Goal: Task Accomplishment & Management: Manage account settings

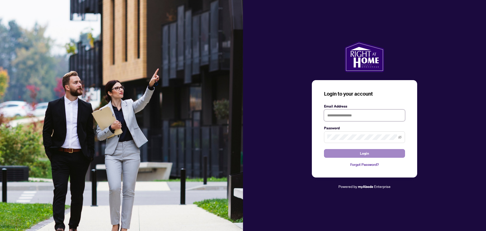
type input "**********"
click at [350, 153] on button "Login" at bounding box center [364, 153] width 81 height 9
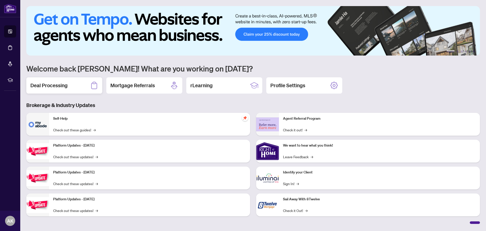
click at [72, 86] on div "Deal Processing" at bounding box center [64, 85] width 76 height 16
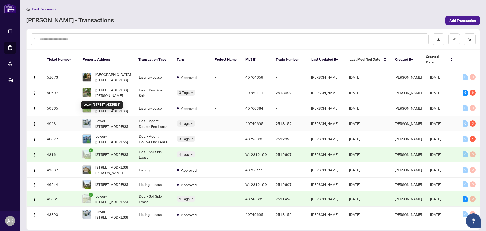
click at [107, 118] on span "Lower-[STREET_ADDRESS]" at bounding box center [112, 123] width 35 height 11
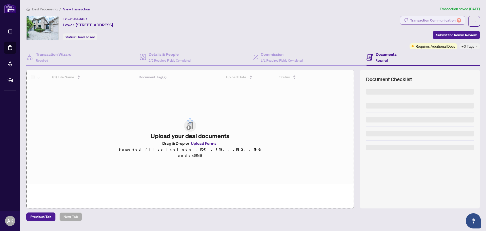
click at [447, 20] on div "Transaction Communication 3" at bounding box center [435, 20] width 51 height 8
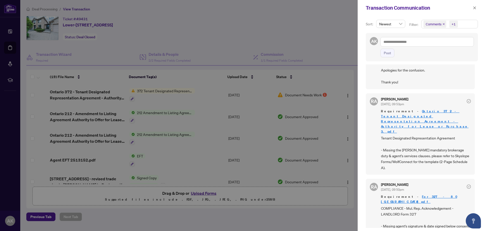
scroll to position [51, 0]
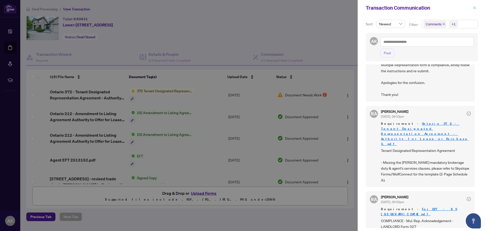
click at [477, 7] on button "button" at bounding box center [474, 8] width 7 height 6
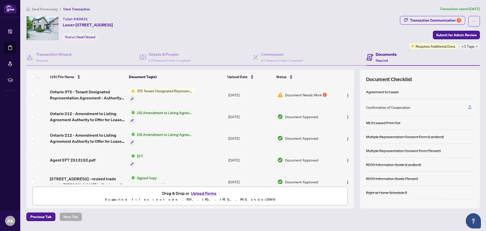
click at [308, 95] on span "Document Needs Work" at bounding box center [303, 95] width 37 height 6
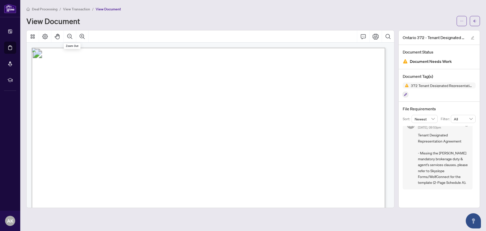
click at [73, 10] on span "View Transaction" at bounding box center [76, 9] width 27 height 5
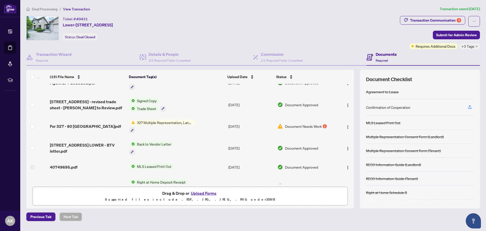
scroll to position [76, 0]
click at [302, 126] on span "Document Needs Work" at bounding box center [303, 127] width 37 height 6
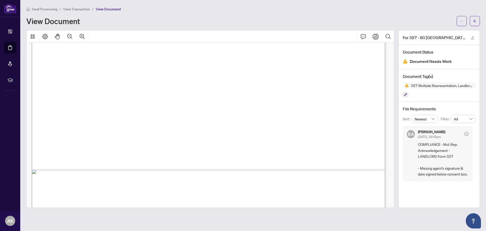
scroll to position [253, 0]
click at [375, 38] on icon "Print" at bounding box center [376, 36] width 6 height 6
click at [426, 185] on div "For 327 - 80 Deerview.pdf Document Status Document Needs Work Document Tag(s) 3…" at bounding box center [438, 118] width 81 height 177
click at [71, 7] on span "View Transaction" at bounding box center [76, 9] width 27 height 5
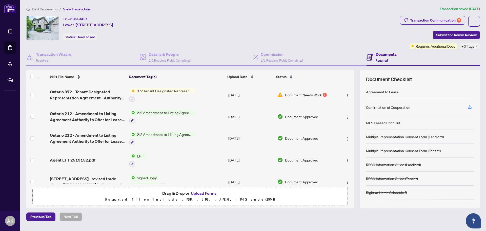
click at [197, 194] on button "Upload Forms" at bounding box center [203, 193] width 29 height 7
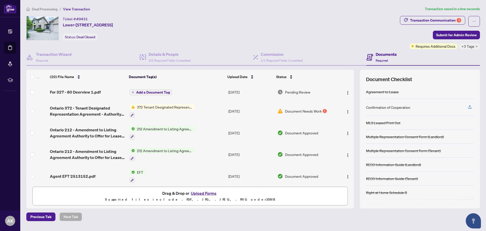
click at [158, 91] on span "Add a Document Tag" at bounding box center [153, 92] width 34 height 4
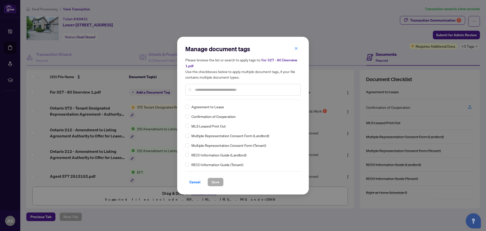
click at [221, 101] on div "Manage document tags Please browse the list or search to apply tags to: For 327…" at bounding box center [242, 115] width 115 height 141
click at [225, 92] on input "text" at bounding box center [246, 90] width 102 height 6
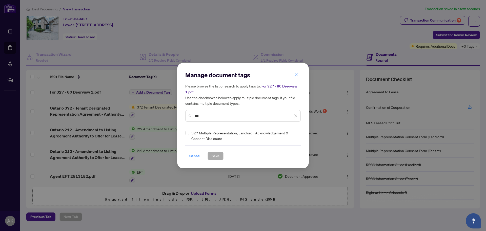
type input "***"
click at [213, 158] on span "Save" at bounding box center [216, 156] width 8 height 8
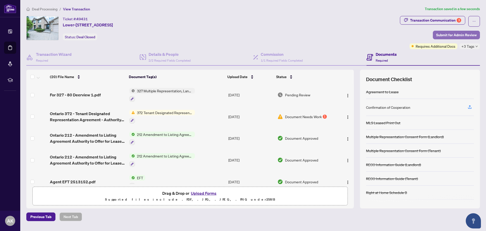
click at [464, 33] on span "Submit for Admin Review" at bounding box center [456, 35] width 40 height 8
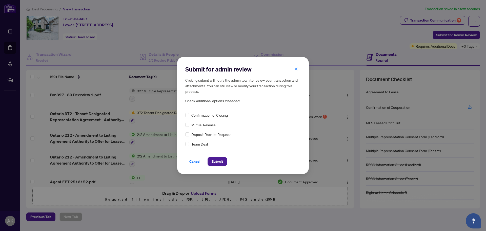
click at [190, 114] on div "Confirmation of Closing" at bounding box center [242, 115] width 115 height 6
click at [218, 159] on span "Submit" at bounding box center [217, 161] width 11 height 8
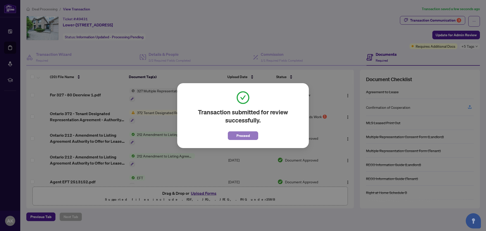
click at [248, 137] on span "Proceed" at bounding box center [242, 135] width 13 height 8
